Goal: Information Seeking & Learning: Learn about a topic

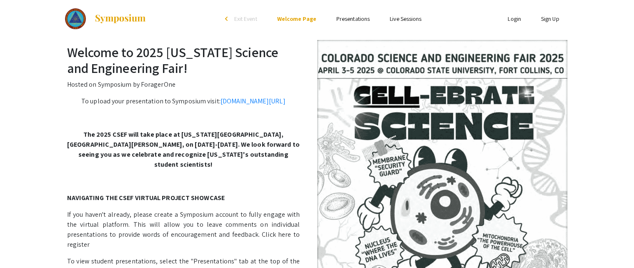
click at [361, 19] on link "Presentations" at bounding box center [352, 19] width 33 height 8
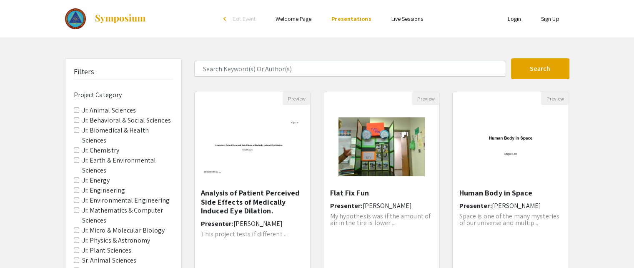
drag, startPoint x: 635, startPoint y: 77, endPoint x: 0, endPoint y: 166, distance: 641.4
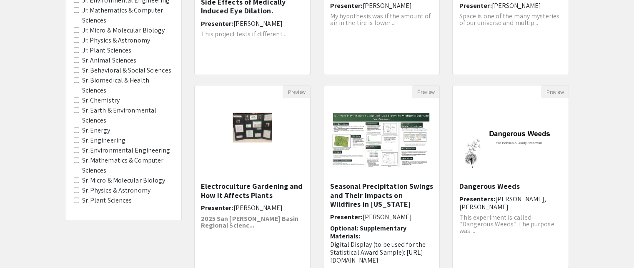
scroll to position [183, 0]
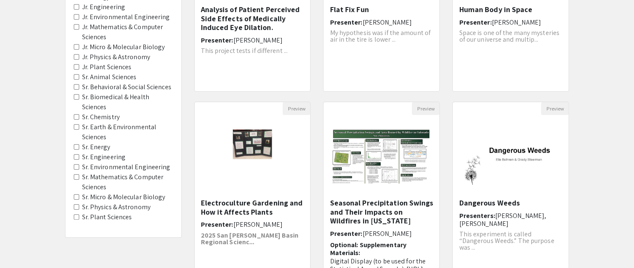
click at [75, 114] on Chemistry "Sr. Chemistry" at bounding box center [76, 116] width 5 height 5
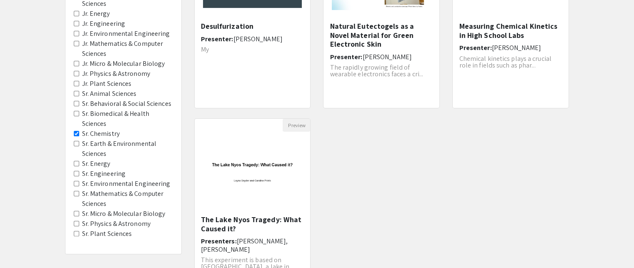
scroll to position [150, 0]
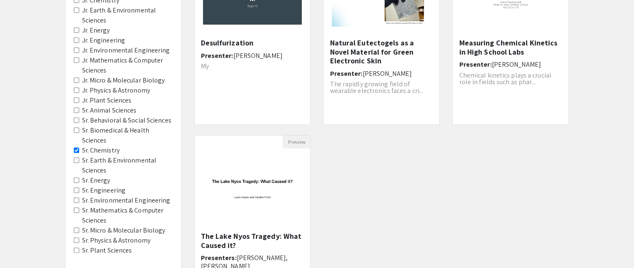
click at [75, 208] on Sciences "Sr. Mathematics & Computer Sciences" at bounding box center [76, 210] width 5 height 5
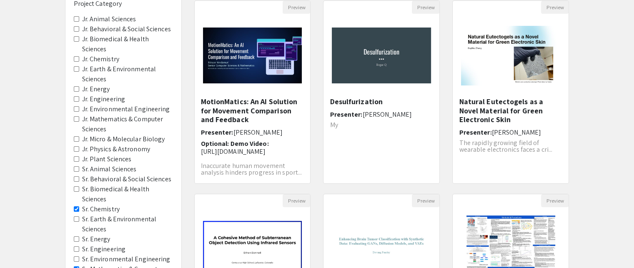
scroll to position [93, 0]
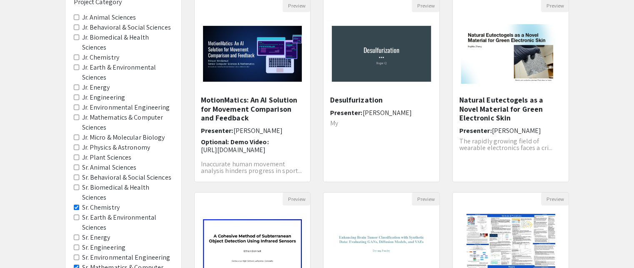
click at [624, 90] on div "Filters Project Category Jr. Animal Sciences Jr. Behavioral & Social Sciences J…" at bounding box center [317, 185] width 634 height 440
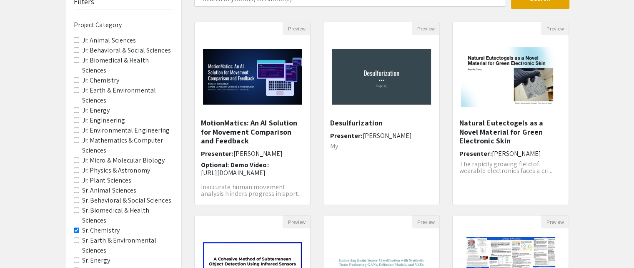
scroll to position [71, 0]
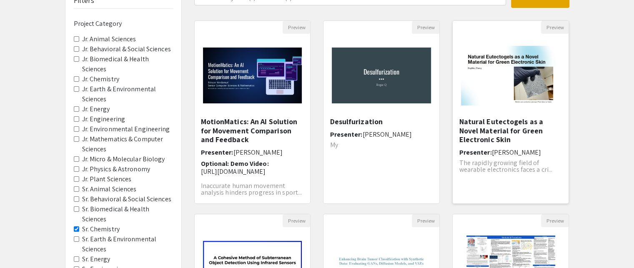
click at [509, 94] on img "Open Presentation <p>Natural Eutectogels as a Novel Material for Green Electron…" at bounding box center [511, 76] width 116 height 76
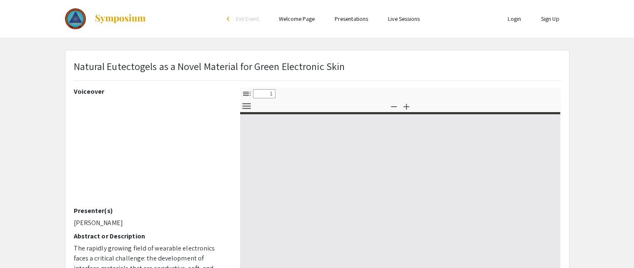
select select "custom"
type input "0"
select select "custom"
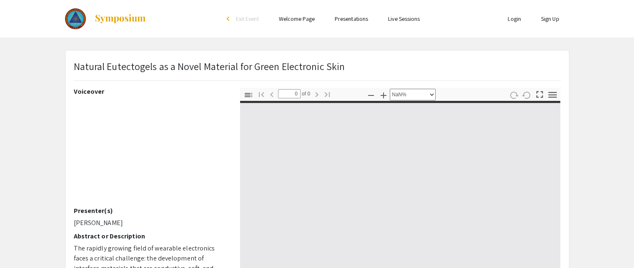
type input "1"
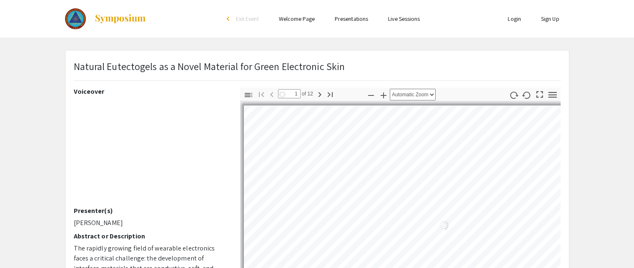
select select "auto"
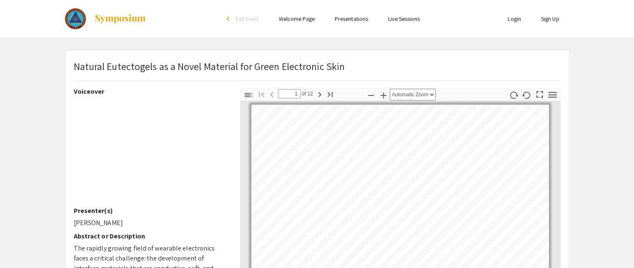
drag, startPoint x: 637, startPoint y: 59, endPoint x: 599, endPoint y: 53, distance: 38.9
click at [599, 53] on app-presentation "Natural Eutectogels as a Novel Material for Green Electronic Skin Voiceover Pre…" at bounding box center [317, 260] width 634 height 421
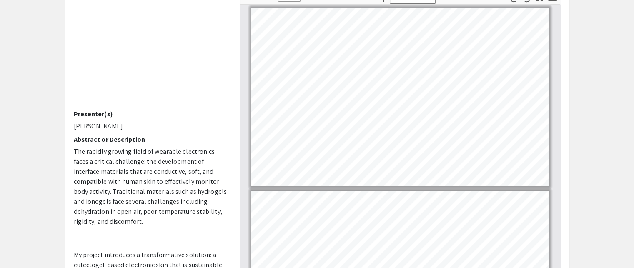
scroll to position [96, 0]
drag, startPoint x: 637, startPoint y: 140, endPoint x: 610, endPoint y: 178, distance: 46.0
click at [610, 178] on app-presentation "Natural Eutectogels as a Novel Material for Green Electronic Skin Voiceover Pre…" at bounding box center [317, 164] width 634 height 421
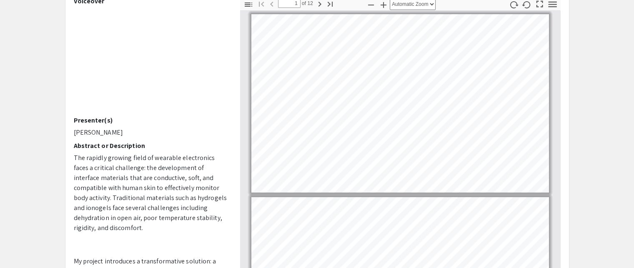
scroll to position [96, 0]
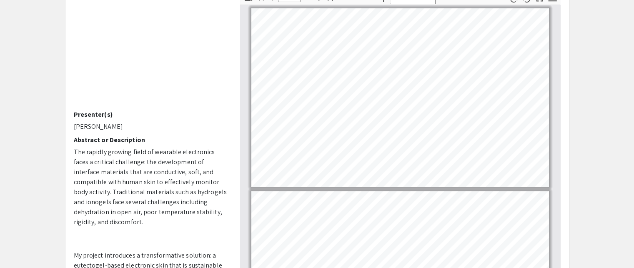
click at [633, 157] on app-presentation "Natural Eutectogels as a Novel Material for Green Electronic Skin Voiceover Pre…" at bounding box center [317, 164] width 634 height 421
click at [227, 126] on div "Voiceover Presenter(s) [PERSON_NAME] Abstract or Description The rapidly growin…" at bounding box center [151, 137] width 166 height 292
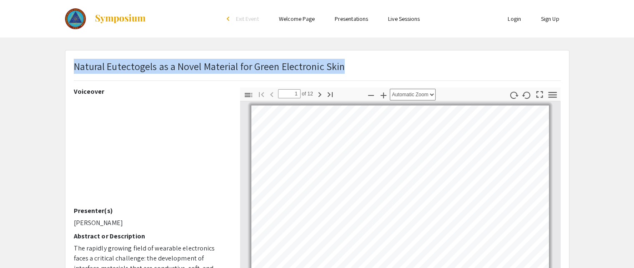
drag, startPoint x: 73, startPoint y: 65, endPoint x: 344, endPoint y: 60, distance: 270.6
click at [344, 60] on div "Natural Eutectogels as a Novel Material for Green Electronic Skin" at bounding box center [317, 73] width 499 height 29
copy p "Natural Eutectogels as a Novel Material for Green Electronic Skin"
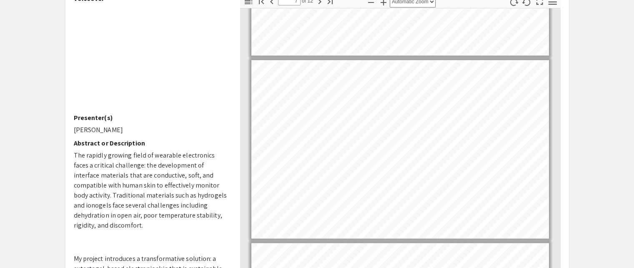
scroll to position [1048, 0]
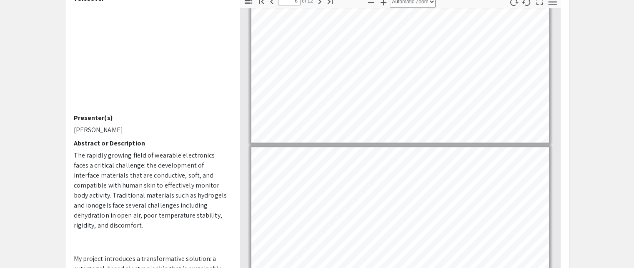
type input "5"
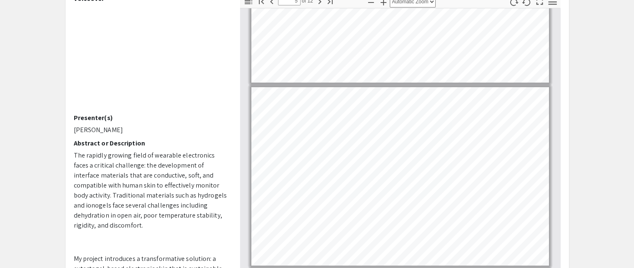
scroll to position [660, 0]
